Goal: Task Accomplishment & Management: Manage account settings

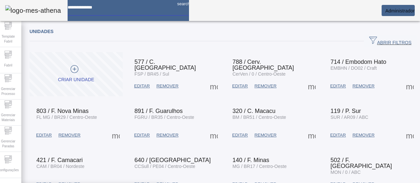
click at [154, 8] on input at bounding box center [120, 5] width 104 height 10
type input "********"
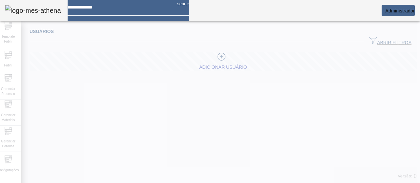
click at [373, 36] on div at bounding box center [210, 91] width 420 height 183
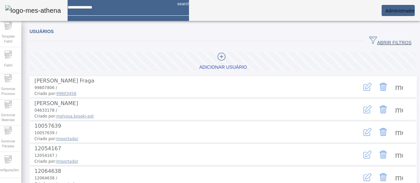
click at [374, 38] on span "ABRIR FILTROS" at bounding box center [390, 41] width 42 height 10
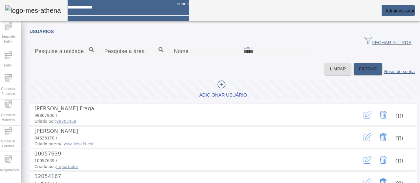
click at [252, 55] on input "Login" at bounding box center [272, 52] width 59 height 8
type input "******"
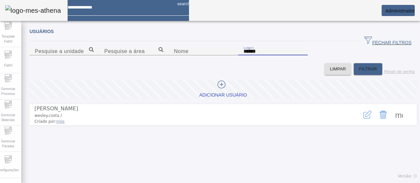
click at [363, 119] on icon "button" at bounding box center [367, 115] width 8 height 8
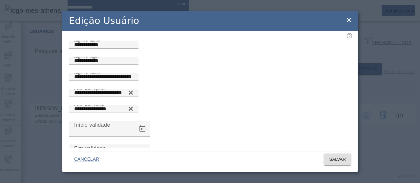
scroll to position [57, 0]
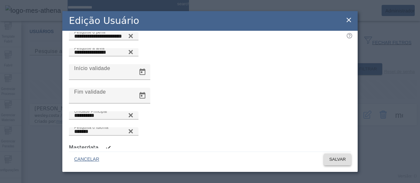
click at [330, 160] on span "SALVAR" at bounding box center [337, 159] width 17 height 7
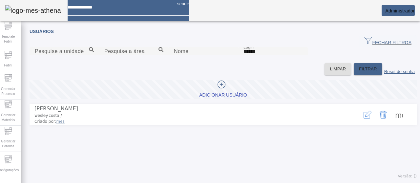
click at [134, 10] on div at bounding box center [120, 5] width 104 height 10
type input "**********"
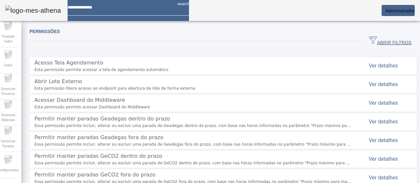
click at [375, 39] on span "ABRIR FILTROS" at bounding box center [390, 41] width 42 height 10
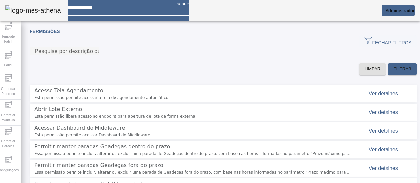
click at [94, 52] on div "Pesquise por descrição ou chave" at bounding box center [64, 51] width 59 height 8
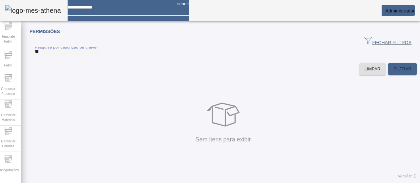
type input "*"
click at [162, 10] on input at bounding box center [120, 5] width 104 height 10
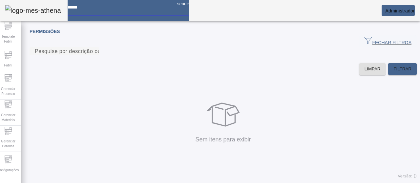
type input "*****"
type input "*******"
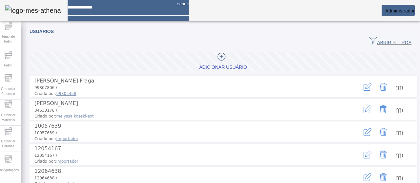
click at [379, 43] on span "ABRIR FILTROS" at bounding box center [390, 41] width 42 height 10
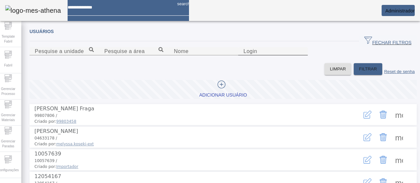
click at [251, 55] on div "Login" at bounding box center [272, 51] width 59 height 8
type input "**********"
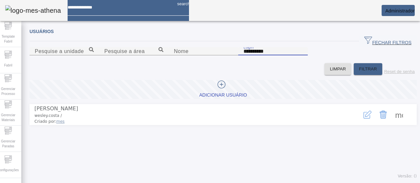
click at [360, 123] on button "button" at bounding box center [368, 115] width 16 height 16
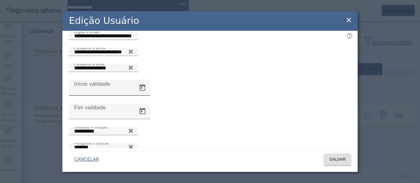
scroll to position [57, 0]
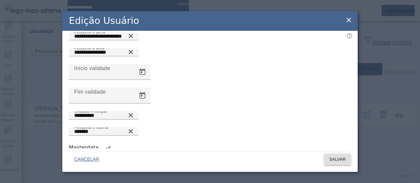
drag, startPoint x: 345, startPoint y: 25, endPoint x: 344, endPoint y: 58, distance: 33.5
click at [345, 24] on div "Edição Usuário" at bounding box center [209, 21] width 295 height 20
click at [392, 154] on div "**********" at bounding box center [210, 91] width 420 height 183
click at [351, 22] on icon at bounding box center [349, 20] width 8 height 8
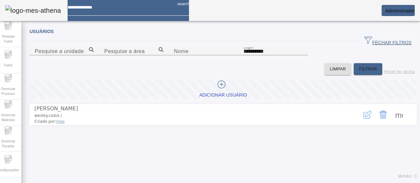
click at [393, 123] on span at bounding box center [399, 115] width 16 height 16
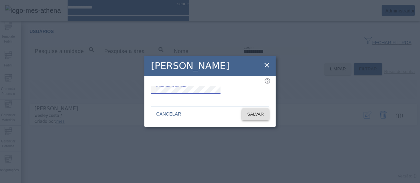
click at [244, 119] on span at bounding box center [255, 115] width 27 height 16
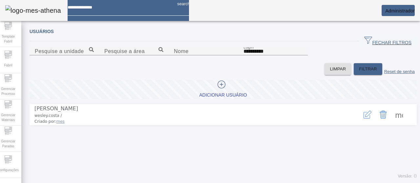
click at [392, 123] on span at bounding box center [399, 115] width 16 height 16
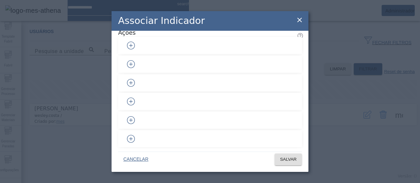
scroll to position [0, 0]
click at [300, 20] on icon at bounding box center [300, 20] width 8 height 8
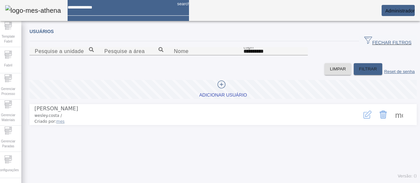
click at [395, 123] on span at bounding box center [399, 115] width 16 height 16
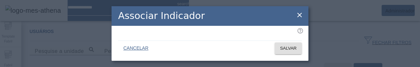
click at [301, 13] on icon at bounding box center [299, 15] width 5 height 5
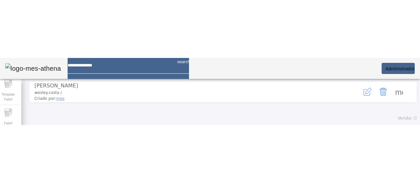
scroll to position [98, 0]
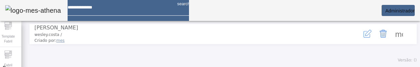
click at [391, 42] on span at bounding box center [399, 34] width 16 height 16
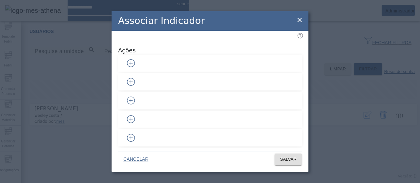
scroll to position [0, 0]
drag, startPoint x: 279, startPoint y: 96, endPoint x: 279, endPoint y: 81, distance: 14.8
click at [135, 97] on icon "button" at bounding box center [131, 101] width 8 height 8
click at [139, 81] on button "button" at bounding box center [131, 82] width 16 height 16
click at [135, 59] on icon "button" at bounding box center [131, 63] width 8 height 8
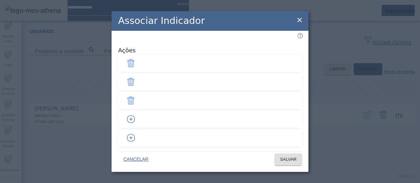
click at [135, 115] on icon "button" at bounding box center [131, 119] width 8 height 8
click at [135, 134] on icon "button" at bounding box center [131, 138] width 8 height 8
click at [135, 129] on icon "button" at bounding box center [131, 133] width 8 height 8
drag, startPoint x: 280, startPoint y: 109, endPoint x: 279, endPoint y: 101, distance: 7.9
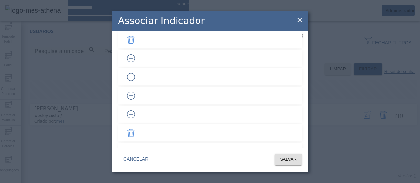
click at [135, 111] on icon "button" at bounding box center [131, 115] width 8 height 8
click at [135, 92] on icon "button" at bounding box center [131, 96] width 8 height 8
drag, startPoint x: 281, startPoint y: 73, endPoint x: 283, endPoint y: 61, distance: 11.8
click at [135, 73] on icon "button" at bounding box center [131, 77] width 8 height 8
click at [139, 59] on button "button" at bounding box center [131, 59] width 16 height 16
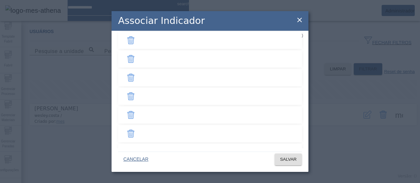
scroll to position [131, 0]
drag, startPoint x: 283, startPoint y: 134, endPoint x: 280, endPoint y: 117, distance: 16.6
click at [135, 134] on icon "button" at bounding box center [131, 138] width 8 height 8
click at [135, 116] on icon "button" at bounding box center [131, 120] width 8 height 8
click at [288, 159] on span "SALVAR" at bounding box center [288, 159] width 17 height 7
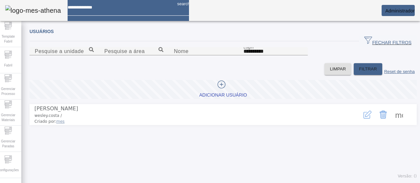
click at [395, 123] on span at bounding box center [399, 115] width 16 height 16
drag, startPoint x: 321, startPoint y: 130, endPoint x: 239, endPoint y: 134, distance: 82.8
click at [203, 183] on div at bounding box center [210, 183] width 420 height 0
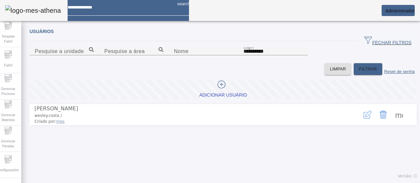
click at [41, 10] on img at bounding box center [33, 10] width 56 height 10
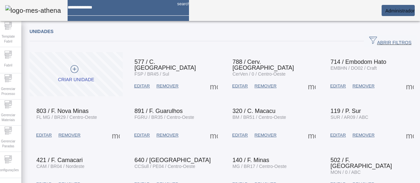
click at [164, 10] on input at bounding box center [120, 5] width 104 height 10
type input "********"
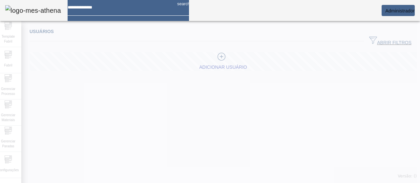
click at [189, 9] on mat-icon "search" at bounding box center [181, 8] width 16 height 16
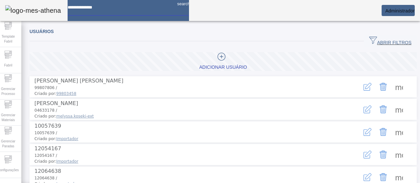
click at [316, 34] on div "Usuários" at bounding box center [223, 32] width 387 height 8
click at [380, 37] on span "button" at bounding box center [390, 41] width 53 height 16
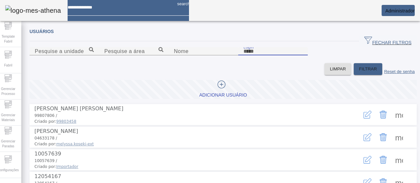
click at [269, 55] on input "Login" at bounding box center [272, 52] width 59 height 8
type input "****"
type input "******"
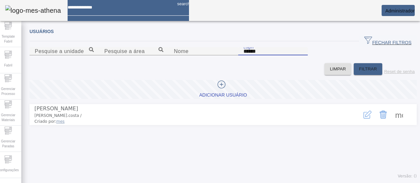
click at [391, 123] on span at bounding box center [399, 115] width 16 height 16
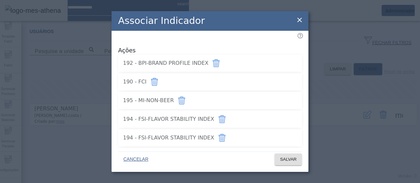
click at [299, 23] on icon at bounding box center [300, 20] width 8 height 8
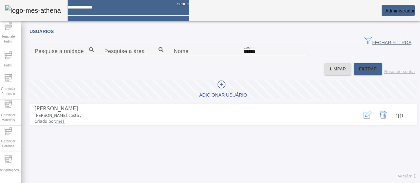
click at [392, 123] on span at bounding box center [399, 115] width 16 height 16
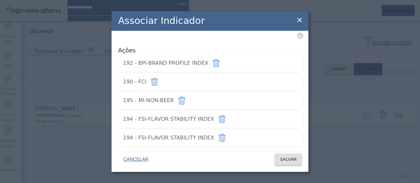
scroll to position [131, 0]
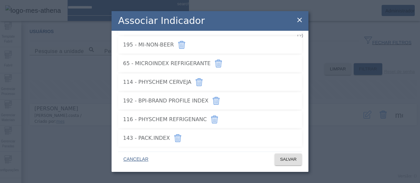
click at [179, 137] on icon "button" at bounding box center [178, 139] width 1 height 4
click at [290, 156] on span "SALVAR" at bounding box center [288, 159] width 17 height 7
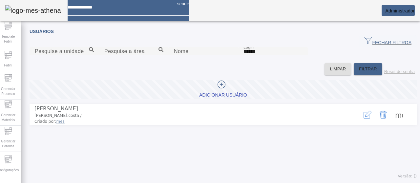
click at [392, 123] on span at bounding box center [399, 115] width 16 height 16
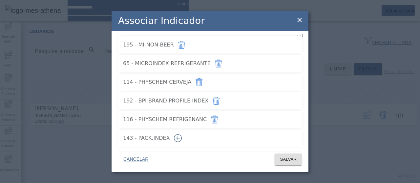
click at [182, 134] on icon "button" at bounding box center [178, 138] width 8 height 8
click at [290, 161] on span "SALVAR" at bounding box center [288, 159] width 17 height 7
